Goal: Communication & Community: Answer question/provide support

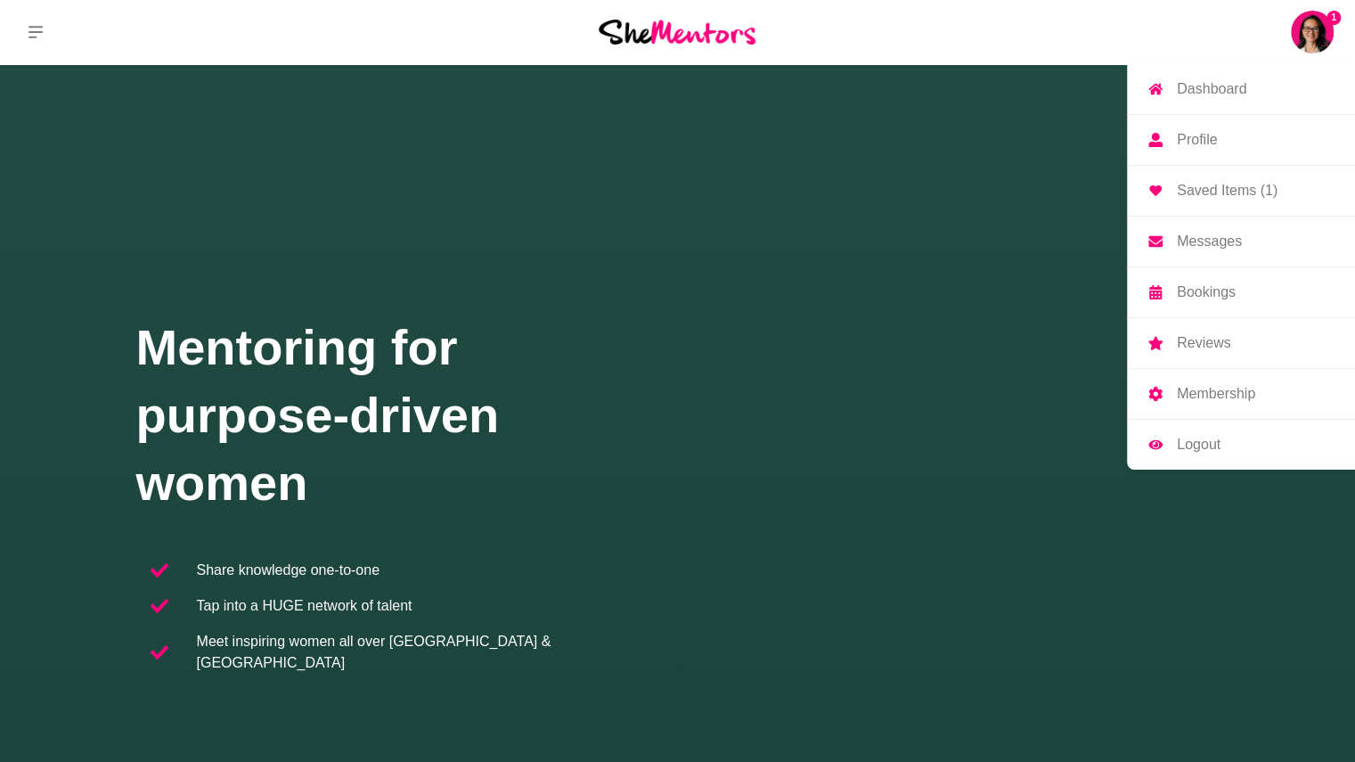
click at [1315, 38] on img at bounding box center [1312, 32] width 43 height 43
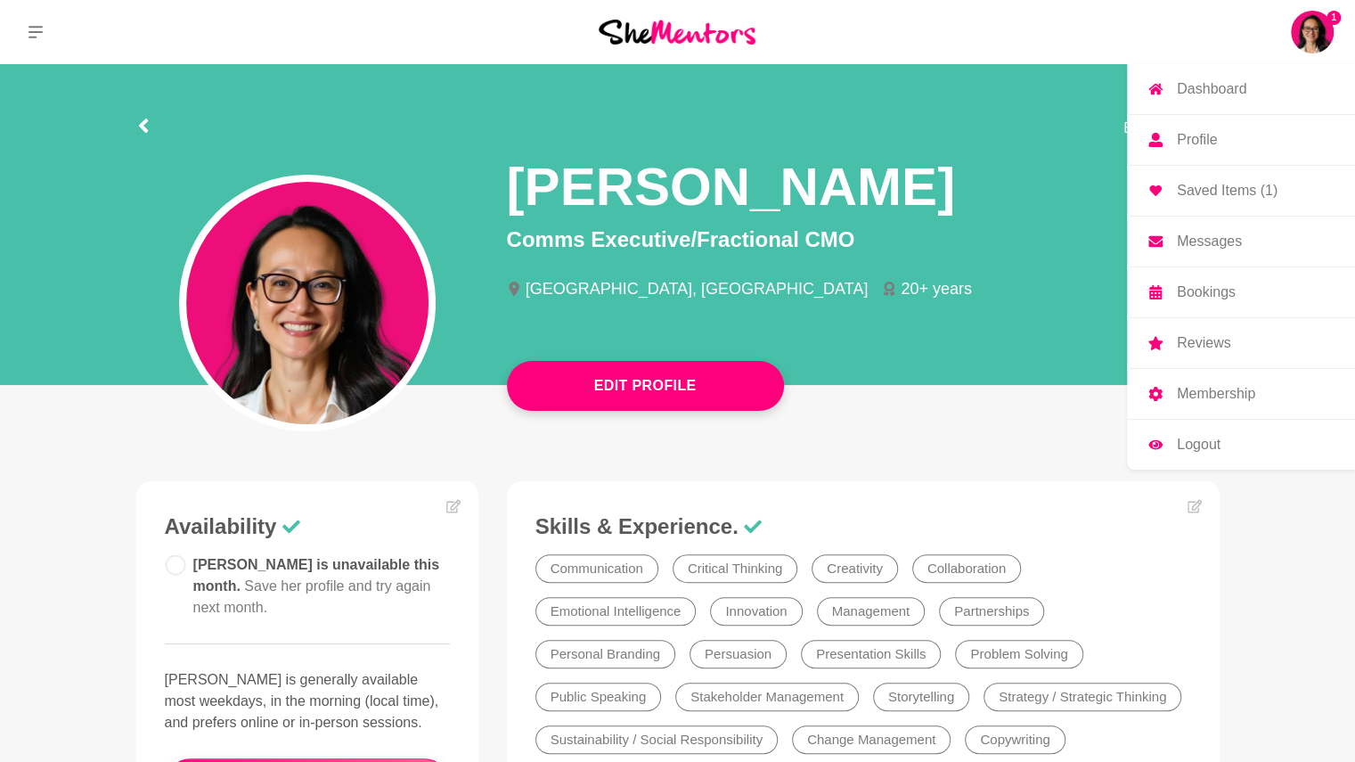
click at [1225, 241] on p "Messages" at bounding box center [1209, 241] width 65 height 14
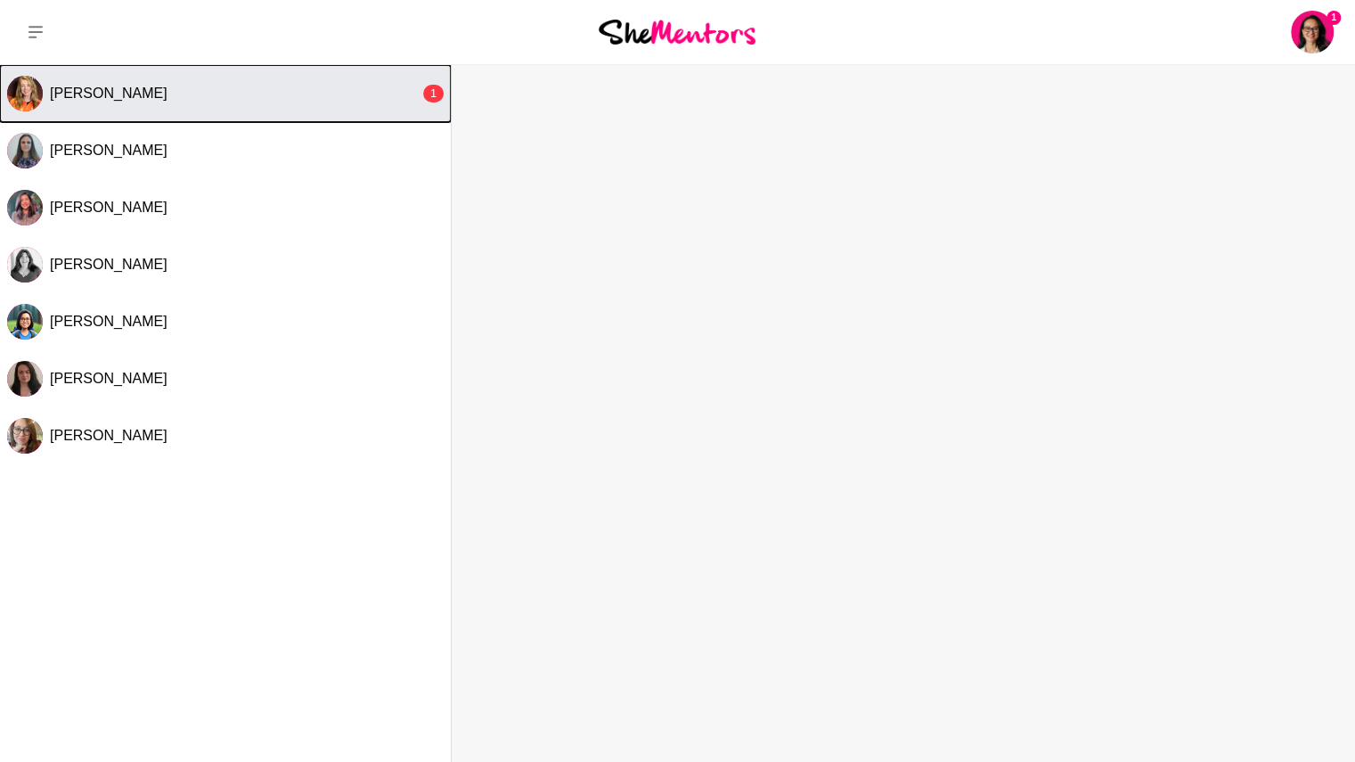
click at [388, 97] on div "[PERSON_NAME]" at bounding box center [235, 94] width 370 height 18
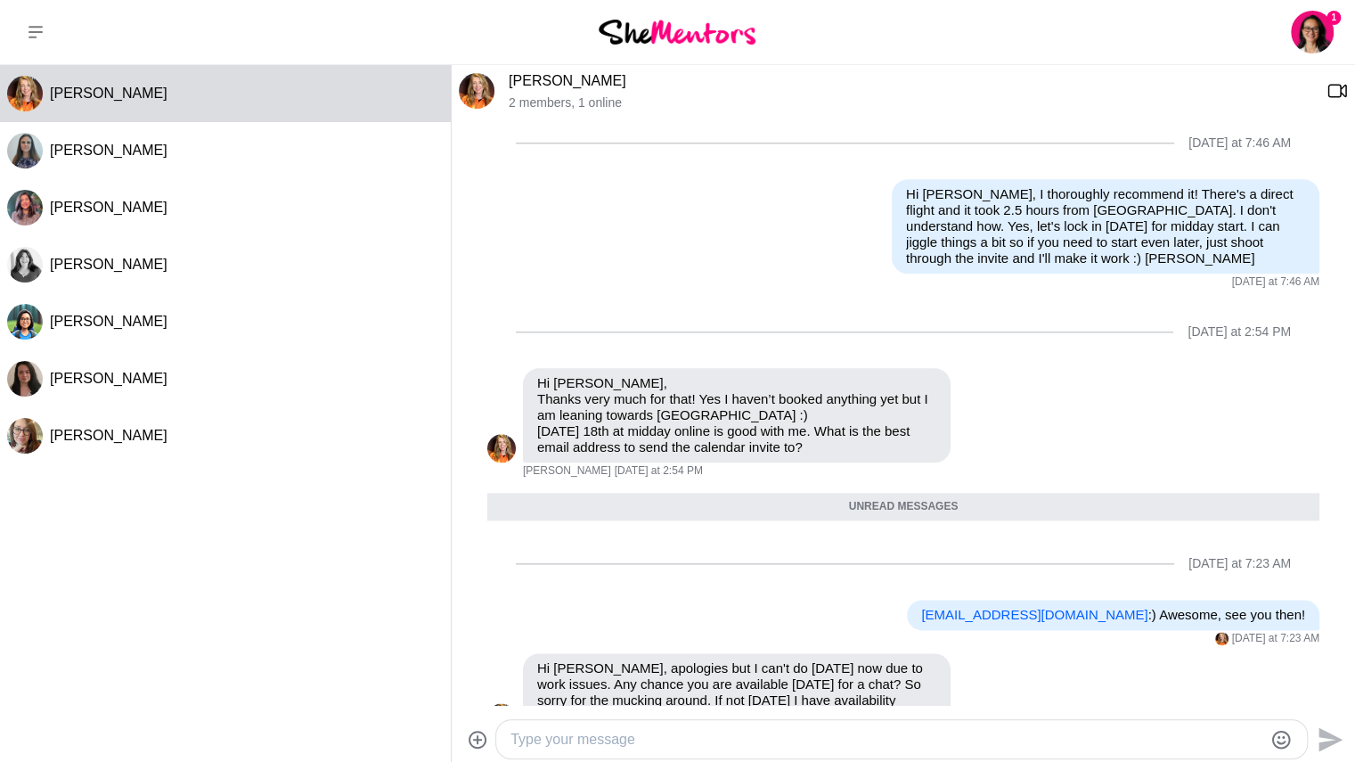
scroll to position [1126, 0]
click at [581, 731] on textarea "Type your message" at bounding box center [887, 739] width 752 height 21
click at [1176, 739] on textarea "Hi [PERSON_NAME], Fridays are always a great day for a mentoring chat. I'm bett…" at bounding box center [887, 739] width 752 height 21
click at [911, 741] on textarea "Hi [PERSON_NAME], Fridays are always a great day for a mentoring chat. I'm bett…" at bounding box center [887, 739] width 752 height 21
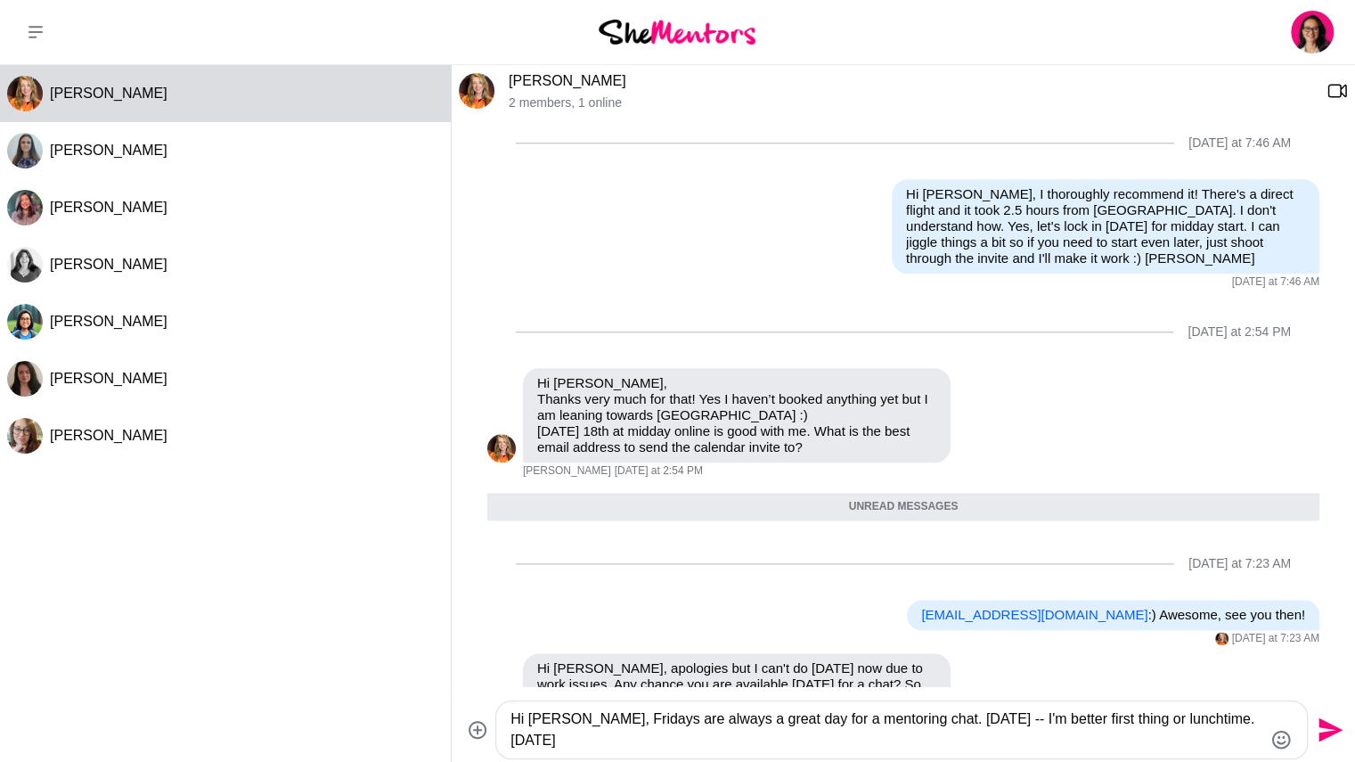
click at [1210, 723] on textarea "Hi [PERSON_NAME], Fridays are always a great day for a mentoring chat. [DATE] -…" at bounding box center [887, 729] width 752 height 43
click at [911, 721] on textarea "Hi [PERSON_NAME], Fridays are always a great day for a mentoring chat. [DATE] -…" at bounding box center [887, 729] width 752 height 43
click at [671, 743] on textarea "Hi [PERSON_NAME], Fridays are always a great day for a mentoring chat! [DATE] -…" at bounding box center [887, 729] width 752 height 43
click at [725, 745] on textarea "Hi [PERSON_NAME], Fridays are always a great day for a mentoring chat! [DATE] -…" at bounding box center [887, 729] width 752 height 43
click at [882, 739] on textarea "Hi [PERSON_NAME], Fridays are always a great day for a mentoring chat! [DATE] -…" at bounding box center [887, 729] width 752 height 43
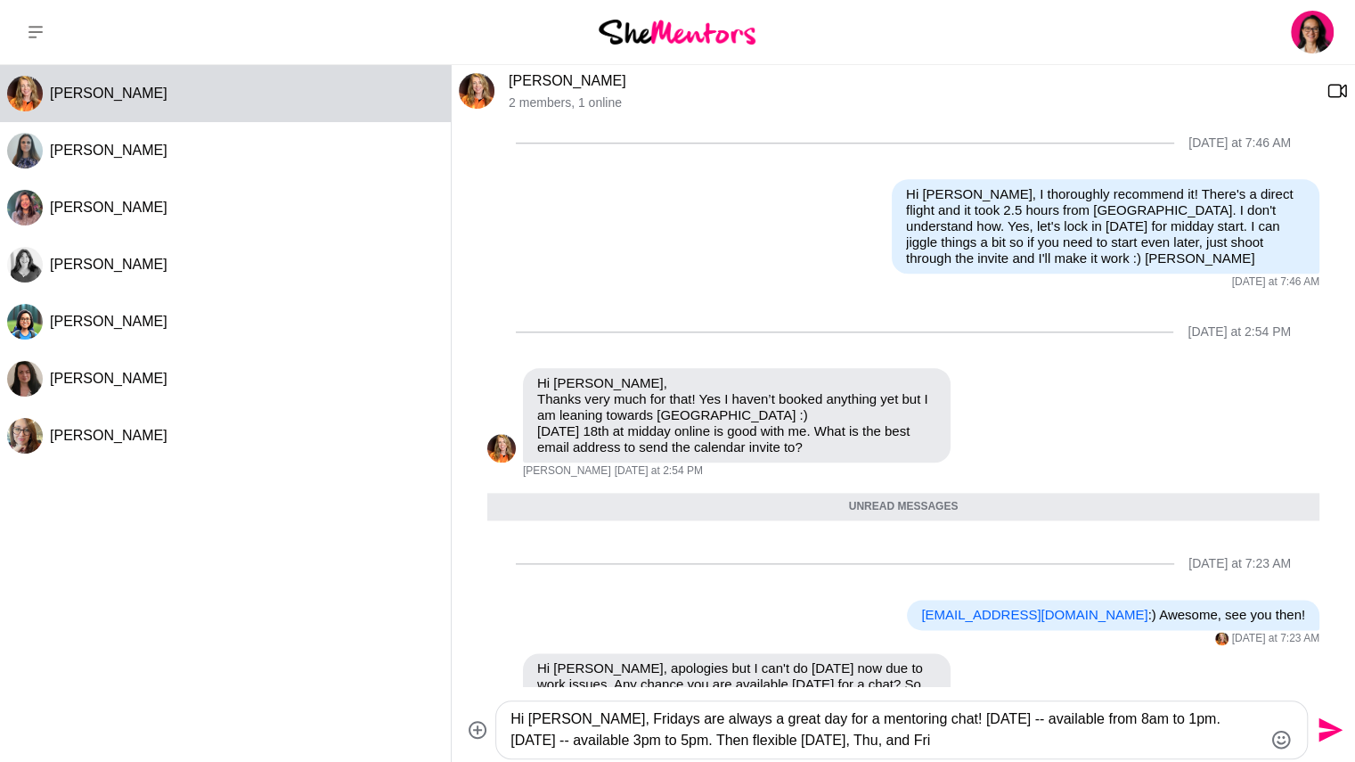
click at [789, 746] on textarea "Hi [PERSON_NAME], Fridays are always a great day for a mentoring chat! [DATE] -…" at bounding box center [887, 729] width 752 height 43
type textarea "Hi [PERSON_NAME], Fridays are always a great day for a mentoring chat! [DATE] -…"
click at [331, 529] on div "[PERSON_NAME] [PERSON_NAME] [PERSON_NAME] [PERSON_NAME] [PERSON_NAME] [PERSON_N…" at bounding box center [225, 409] width 451 height 689
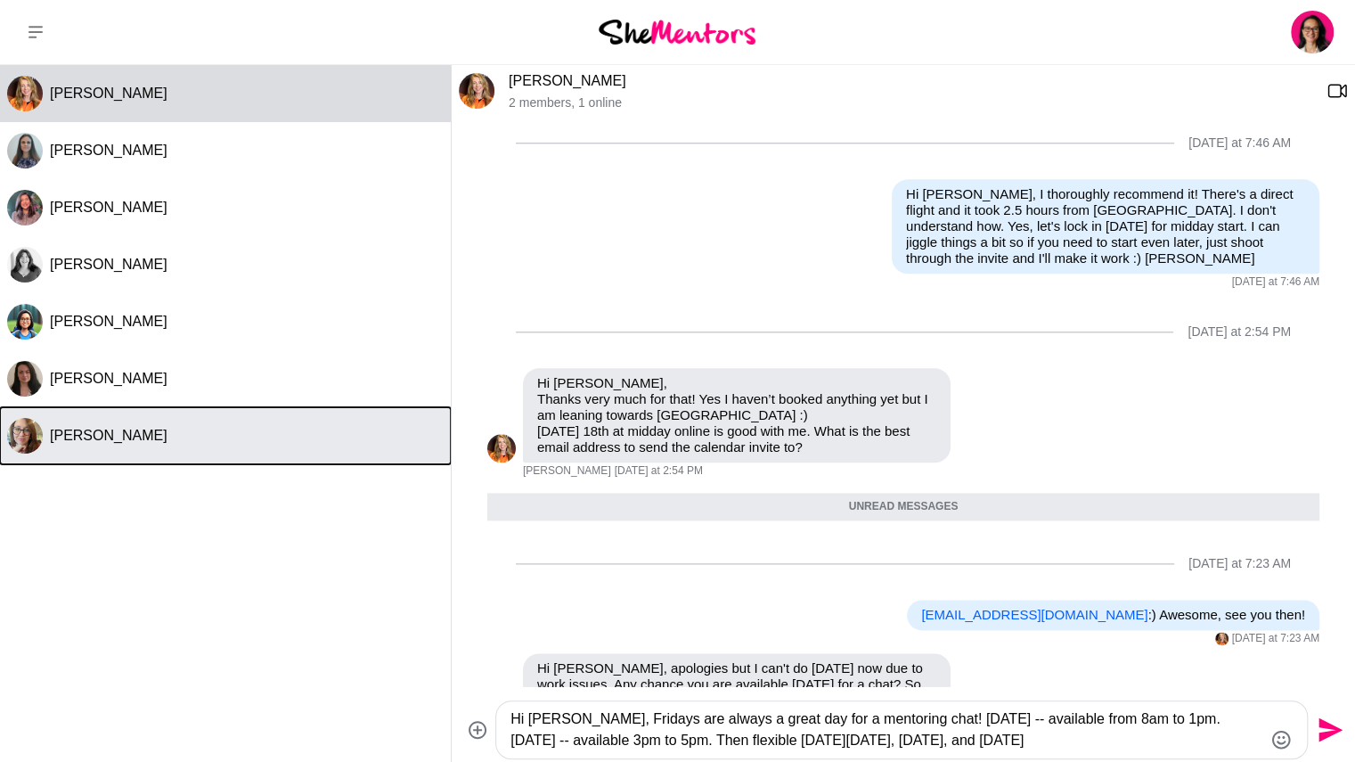
click at [421, 413] on button "[PERSON_NAME]" at bounding box center [225, 435] width 451 height 57
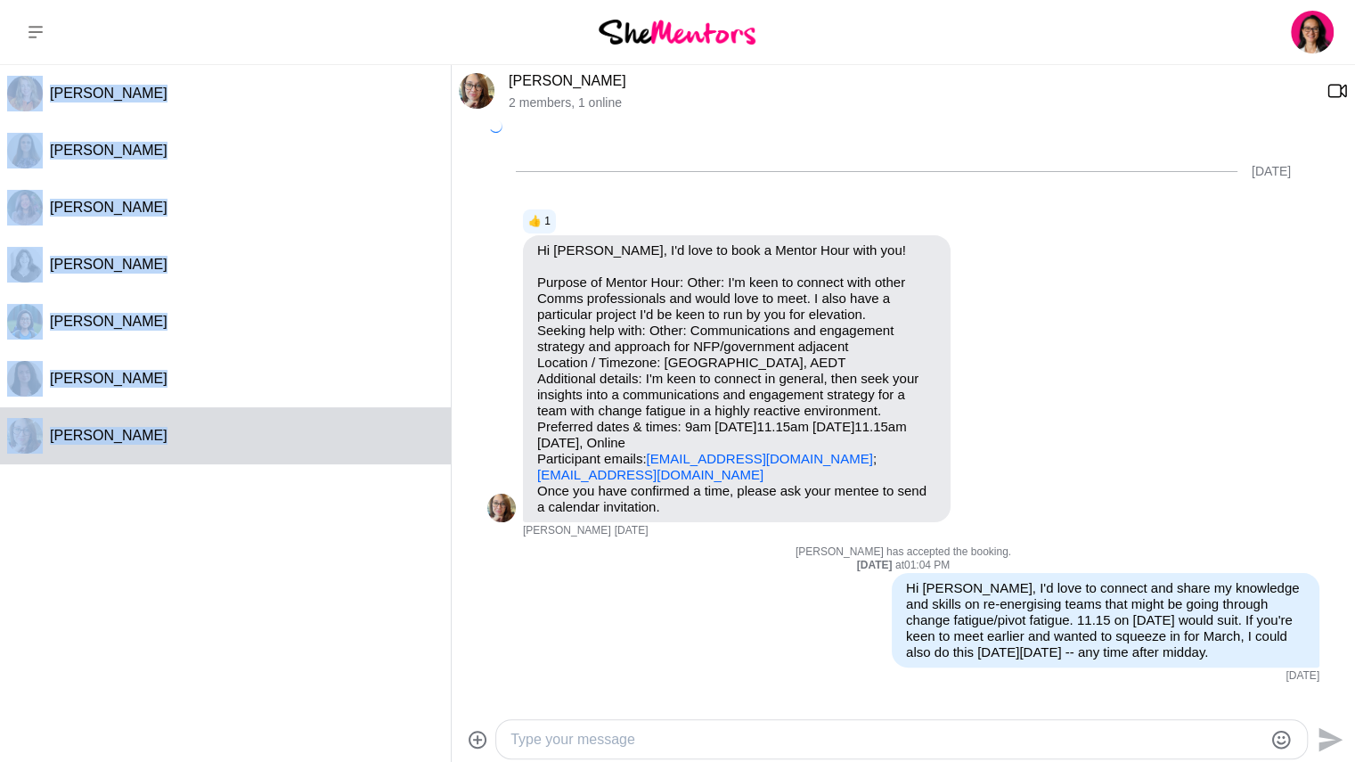
scroll to position [238, 0]
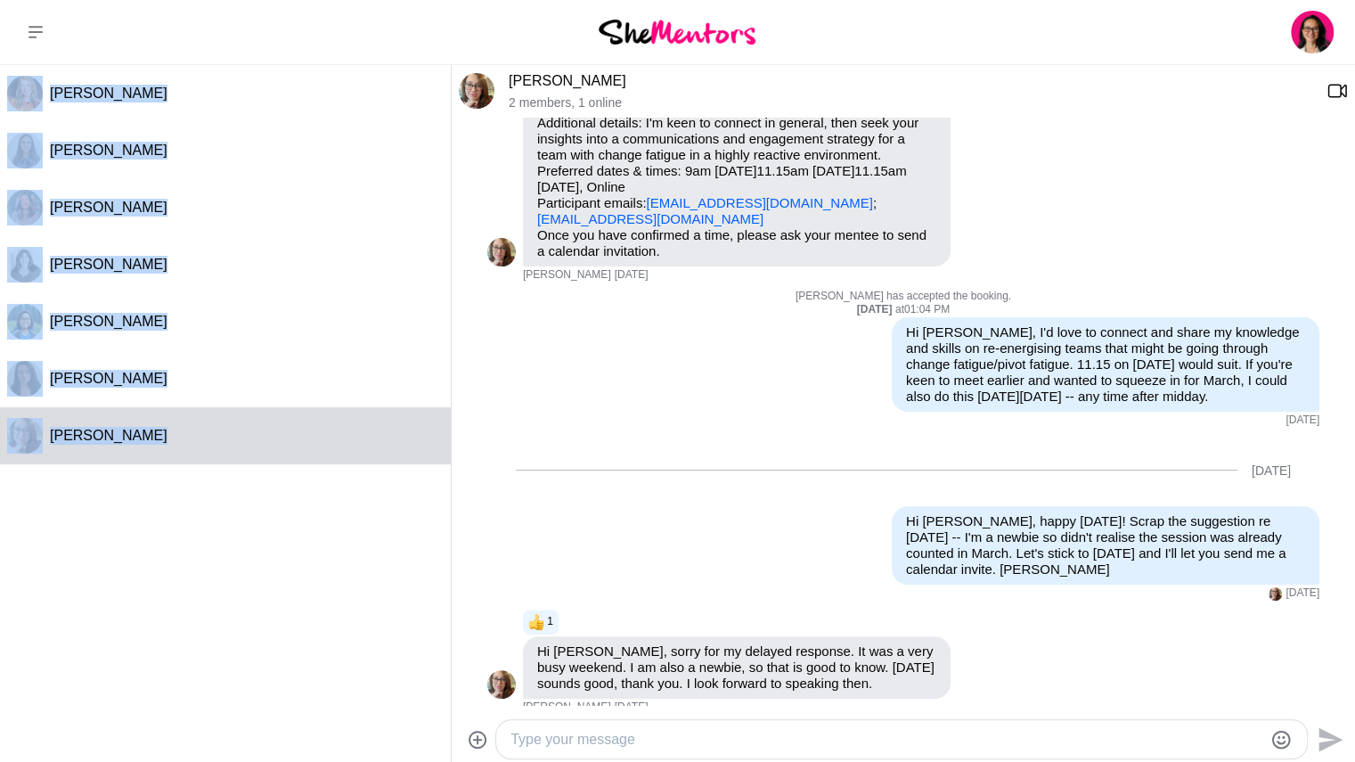
click at [278, 577] on div "[PERSON_NAME] [PERSON_NAME] [PERSON_NAME] [PERSON_NAME] [PERSON_NAME] [PERSON_N…" at bounding box center [225, 409] width 451 height 689
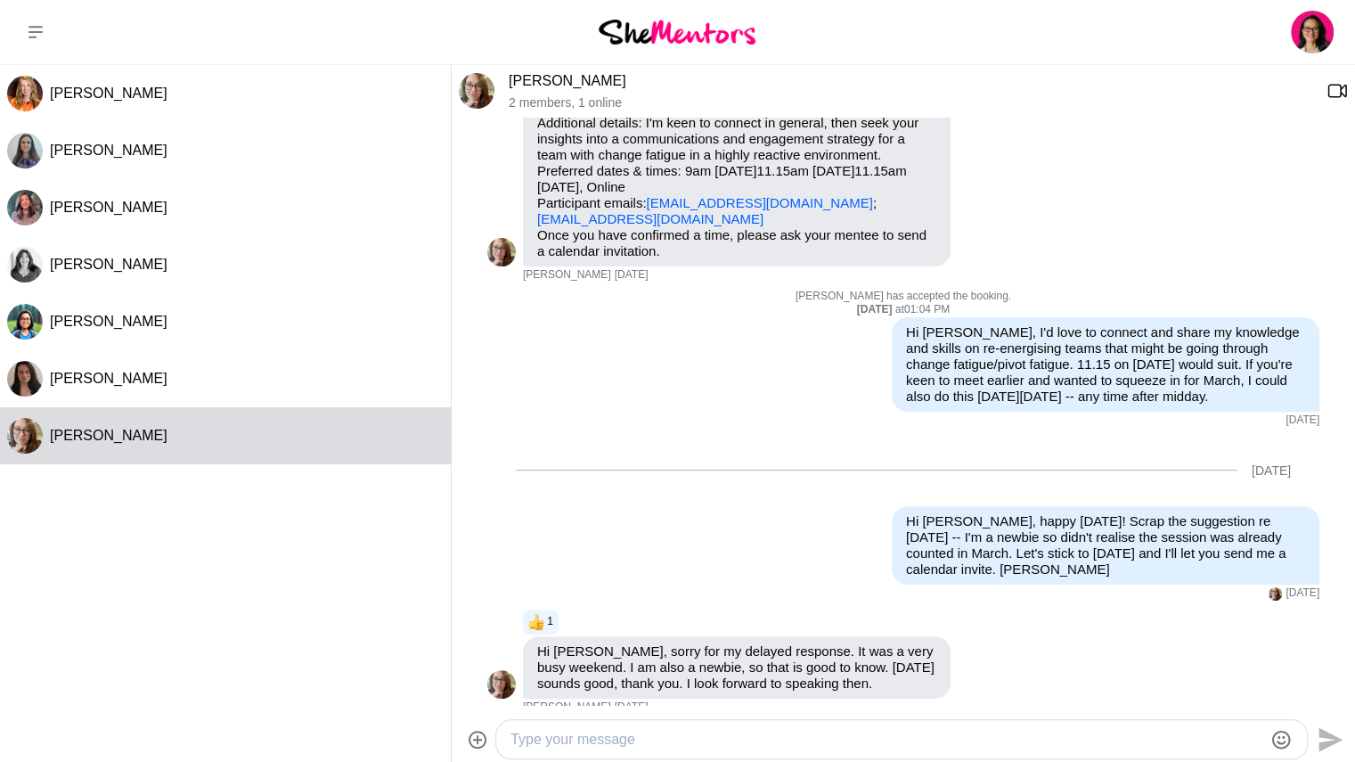
click at [680, 739] on textarea "Type your message" at bounding box center [887, 739] width 752 height 21
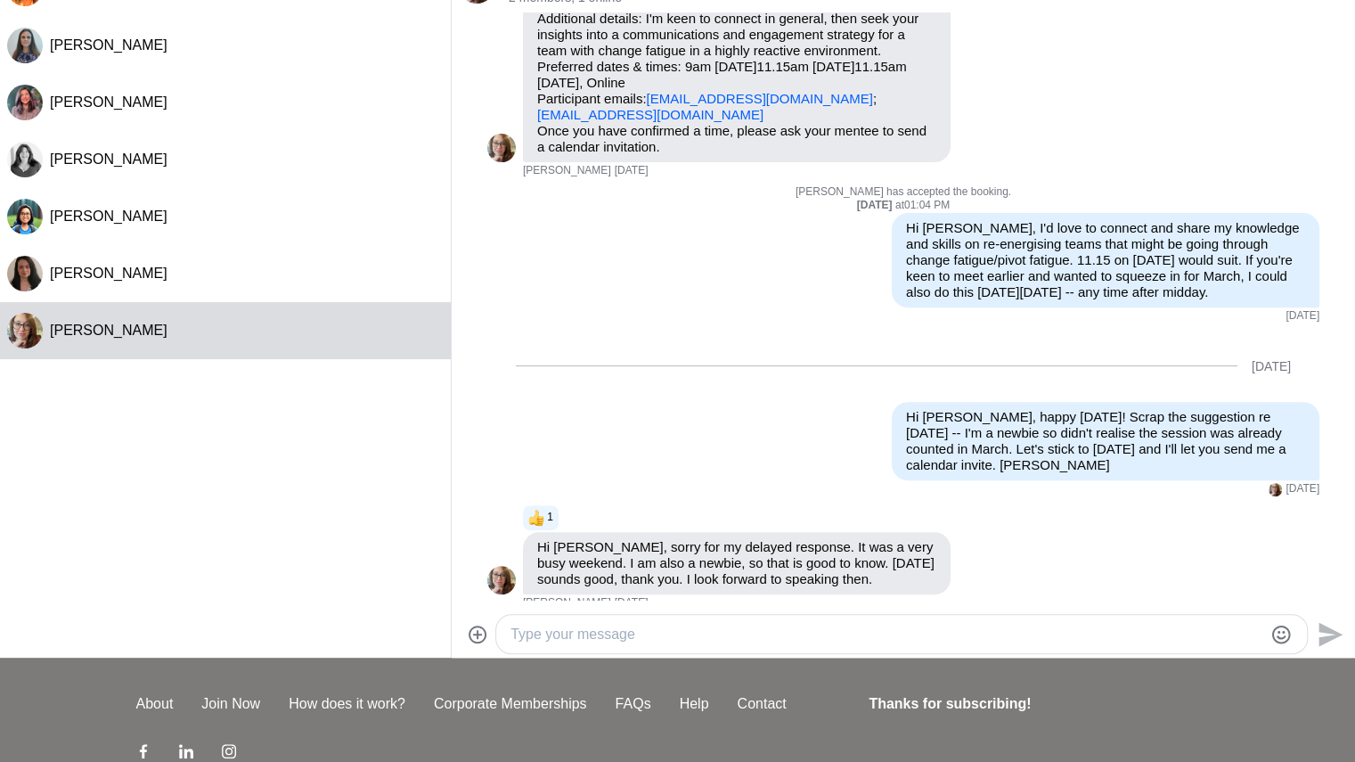
scroll to position [109, 0]
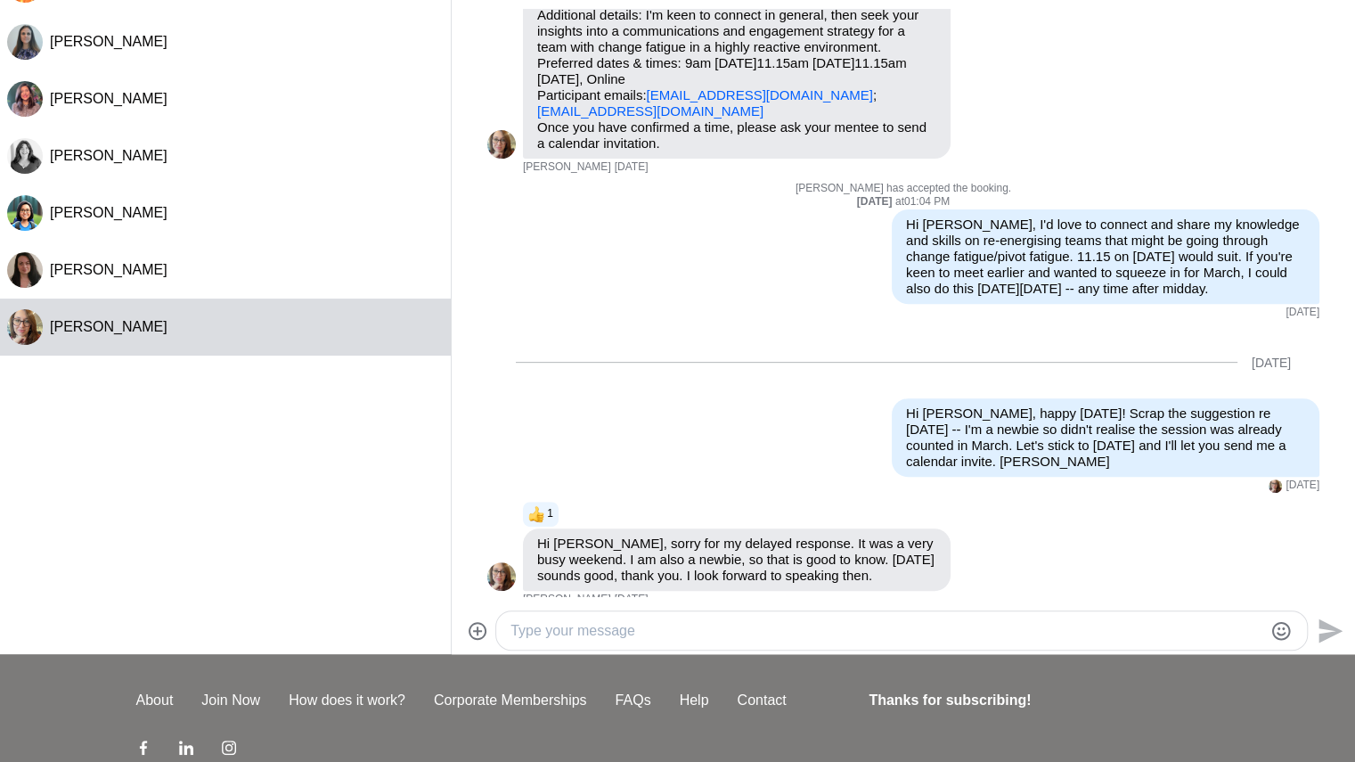
click at [207, 494] on div "[PERSON_NAME] [PERSON_NAME] [PERSON_NAME] [PERSON_NAME] [PERSON_NAME] [PERSON_N…" at bounding box center [225, 300] width 451 height 689
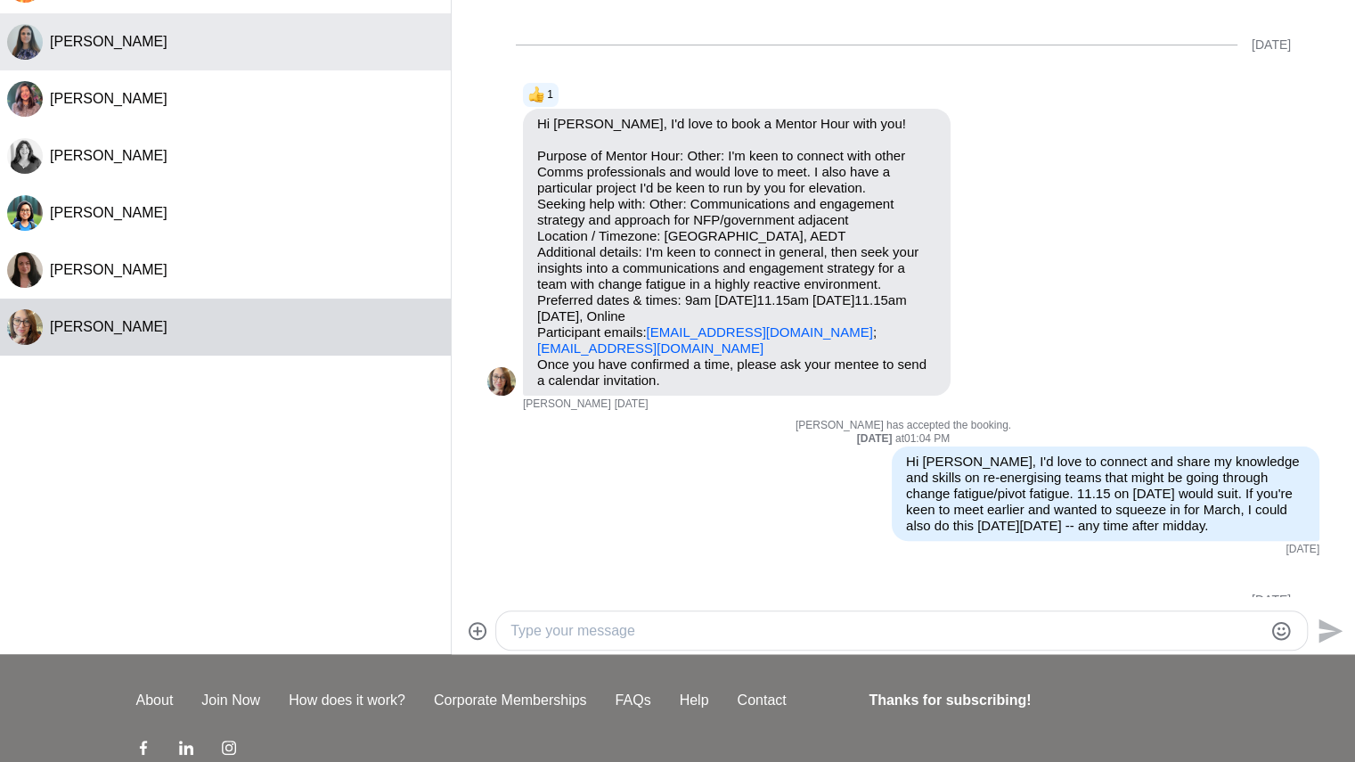
scroll to position [0, 0]
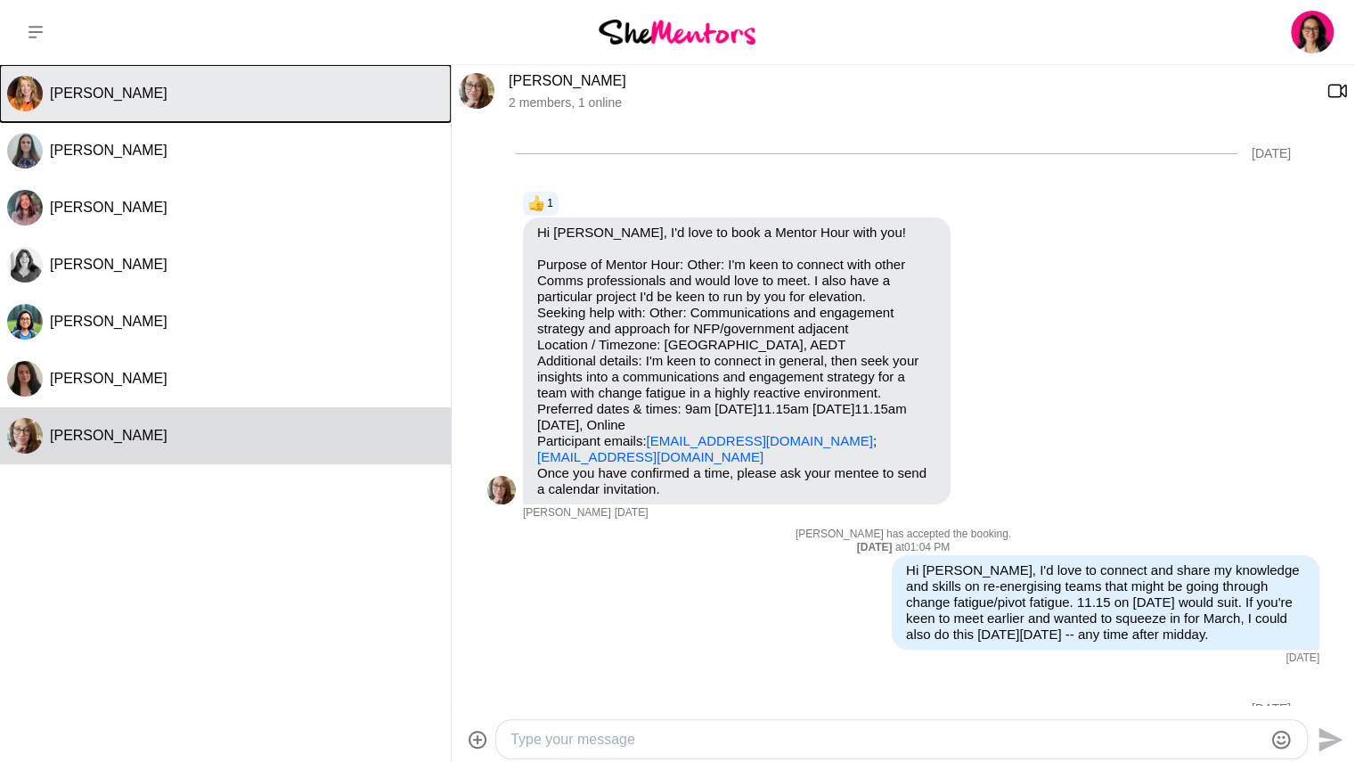
click at [144, 99] on div "[PERSON_NAME]" at bounding box center [247, 94] width 394 height 18
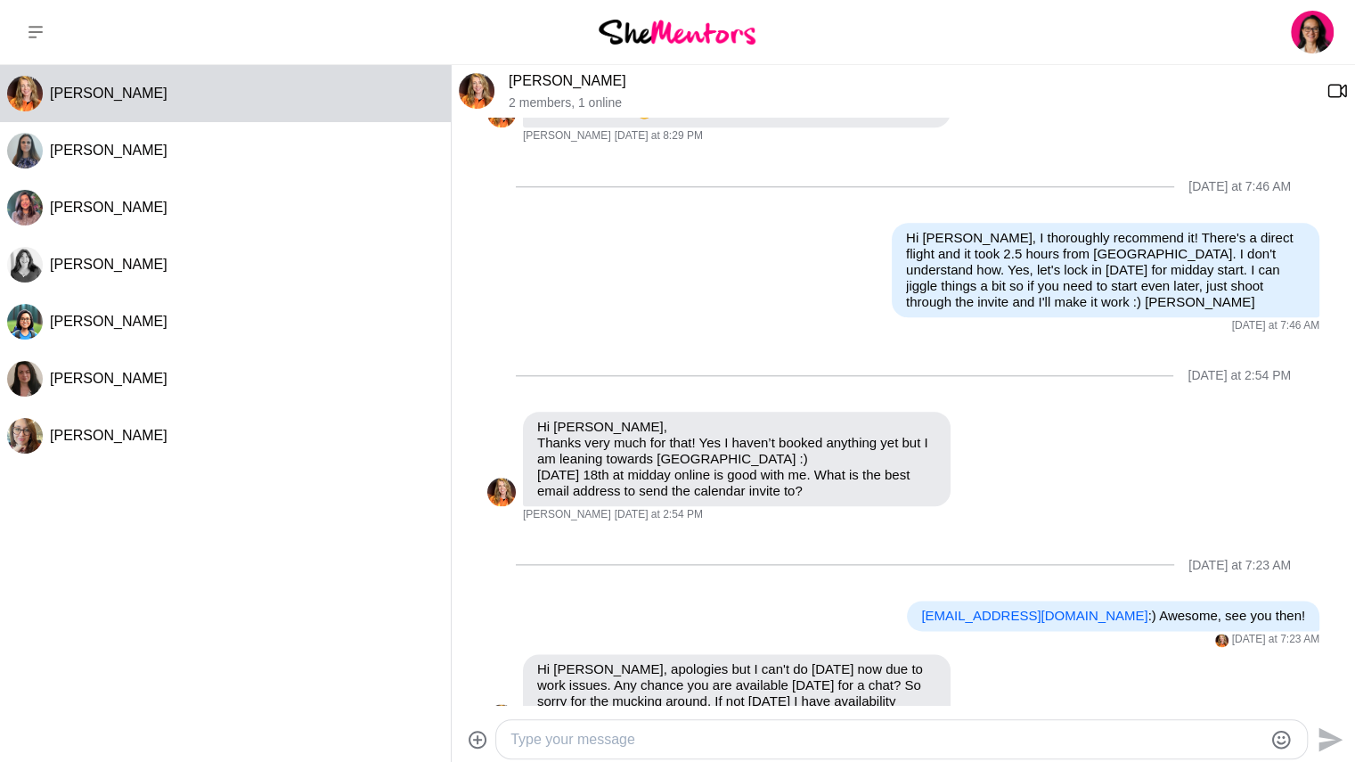
scroll to position [1083, 0]
click at [585, 733] on textarea "Type your message" at bounding box center [887, 739] width 752 height 21
click at [732, 740] on textarea "Hi [PERSON_NAME], Yes, [DATE] I'm free 8am to 1pm. [DATE]" at bounding box center [887, 739] width 752 height 21
click at [763, 744] on textarea "Hi [PERSON_NAME], Yes, [DATE] (8am to 1pm. [DATE]" at bounding box center [887, 739] width 752 height 21
click at [878, 735] on textarea "Hi [PERSON_NAME], Yes, [DATE] (8am to 1pm). [DATE]" at bounding box center [887, 739] width 752 height 21
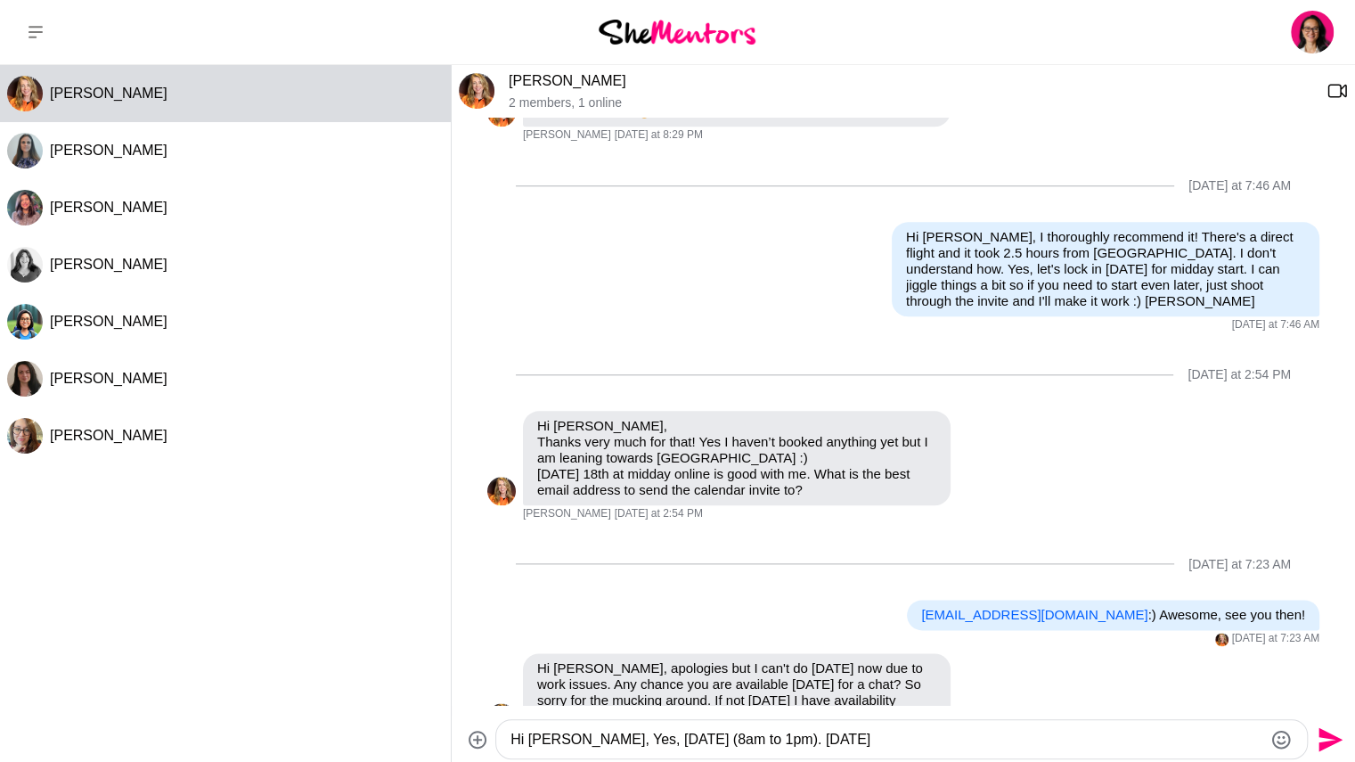
click at [772, 742] on textarea "Hi [PERSON_NAME], Yes, [DATE] (8am to 1pm). [DATE]" at bounding box center [887, 739] width 752 height 21
click at [866, 742] on textarea "Hi [PERSON_NAME], Yes, [DATE] (8am to 1pm), [DATE]" at bounding box center [887, 739] width 752 height 21
click at [613, 747] on textarea "Hi [PERSON_NAME], Yes, [DATE] (8am to 1pm), [DATE] (3pm to 5pm), [DATE] (free),…" at bounding box center [887, 739] width 752 height 21
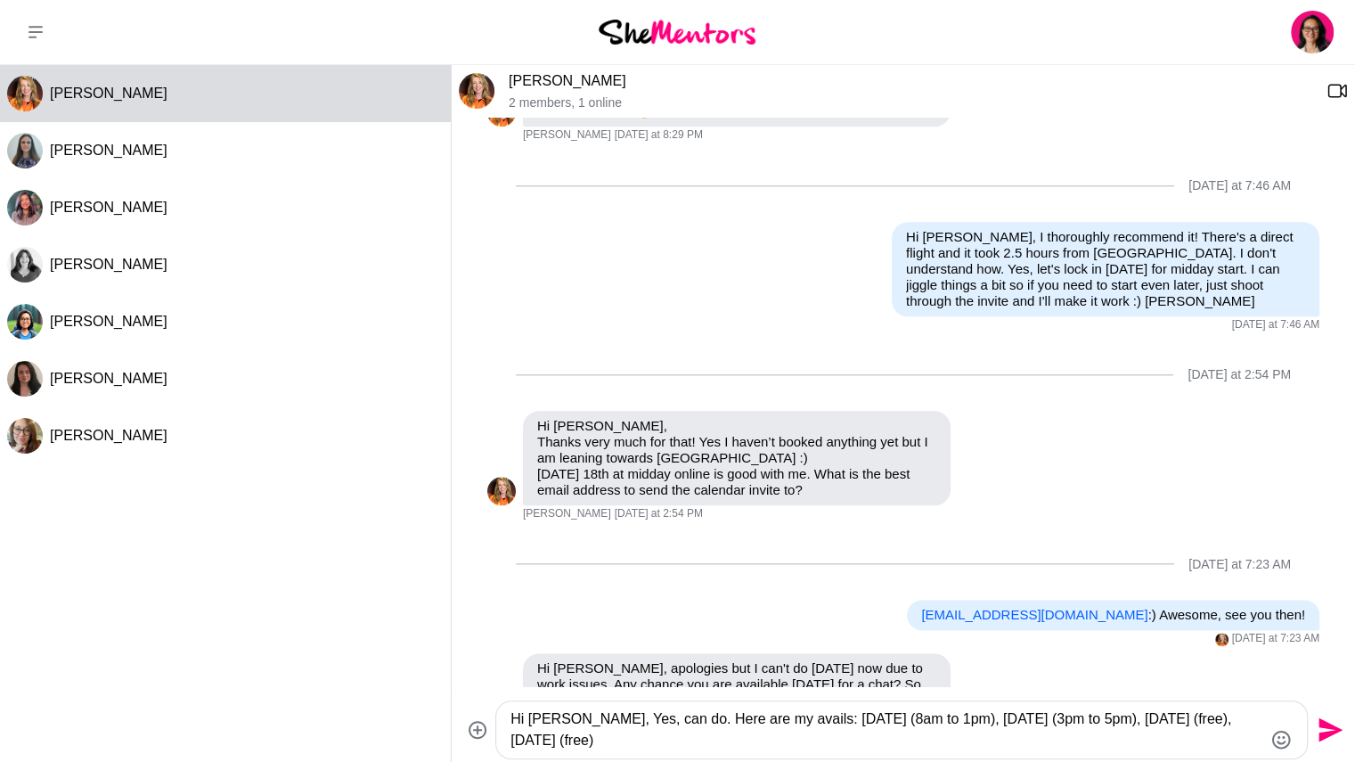
click at [638, 743] on textarea "Hi [PERSON_NAME], Yes, can do. Here are my avails: [DATE] (8am to 1pm), [DATE] …" at bounding box center [887, 729] width 752 height 43
click at [599, 746] on textarea "Hi [PERSON_NAME], Yes, can do. Here are my avails: [DATE] (8am to 1pm), [DATE] …" at bounding box center [887, 729] width 752 height 43
click at [939, 743] on textarea "Hi [PERSON_NAME], Yes, can do. Here are my avails: [DATE] (8am to 1pm), [DATE] …" at bounding box center [887, 729] width 752 height 43
type textarea "Hi [PERSON_NAME], Yes, can do. Here are my avails: [DATE] (8am to 1pm), [DATE] …"
click at [1329, 731] on icon "Send" at bounding box center [1331, 730] width 24 height 24
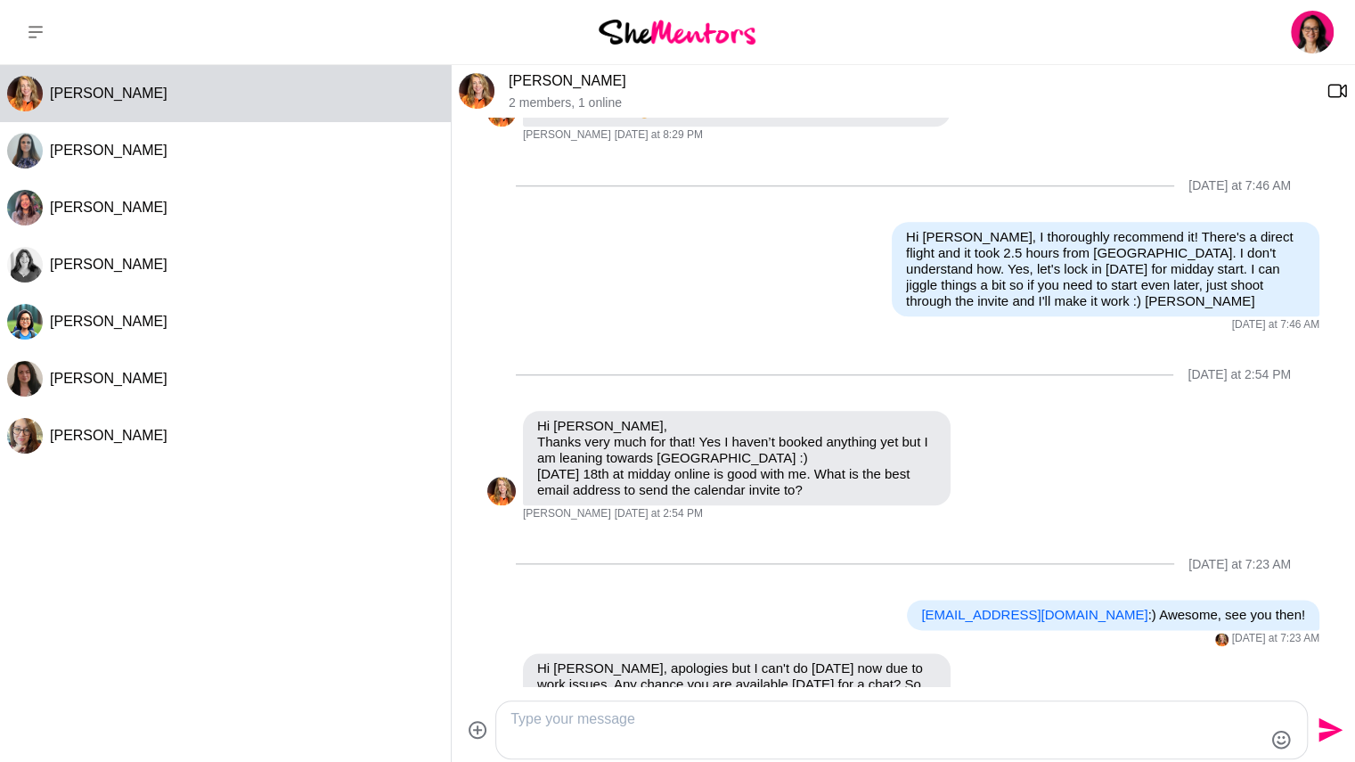
scroll to position [1242, 0]
